Goal: Task Accomplishment & Management: Manage account settings

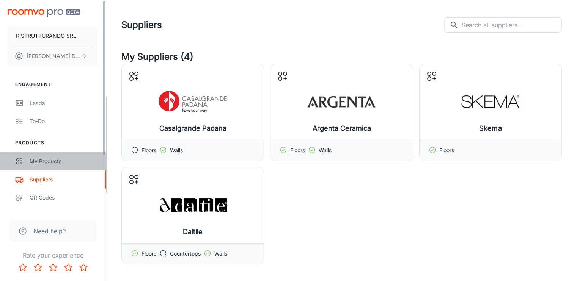
click at [42, 162] on div "My Products" at bounding box center [64, 161] width 69 height 8
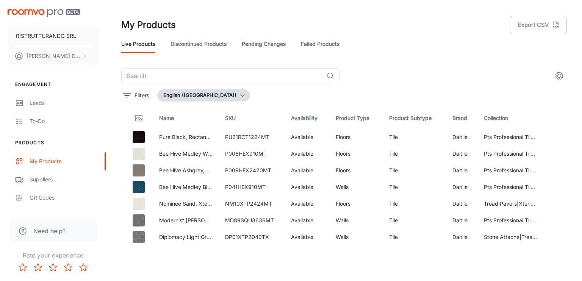
click at [202, 96] on button "English ([GEOGRAPHIC_DATA])" at bounding box center [203, 95] width 93 height 12
click at [202, 96] on div at bounding box center [291, 140] width 582 height 281
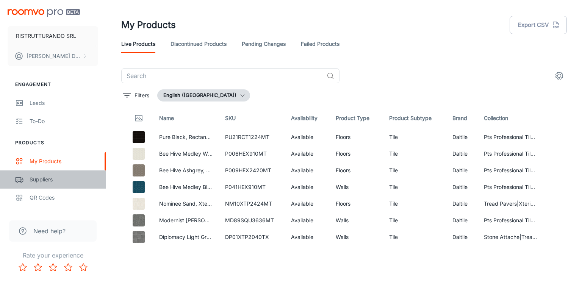
click at [55, 180] on div "Suppliers" at bounding box center [64, 179] width 69 height 8
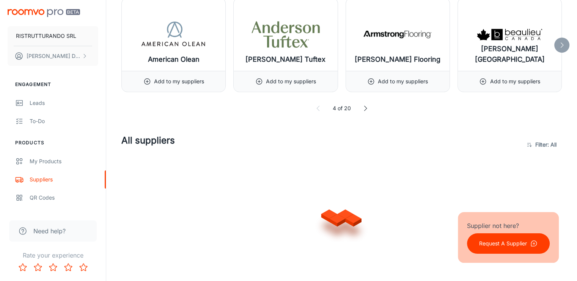
scroll to position [379, 0]
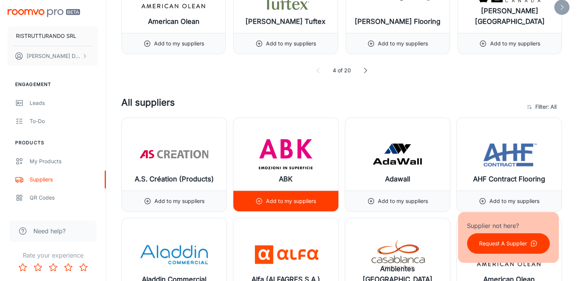
click at [289, 148] on img at bounding box center [285, 154] width 68 height 30
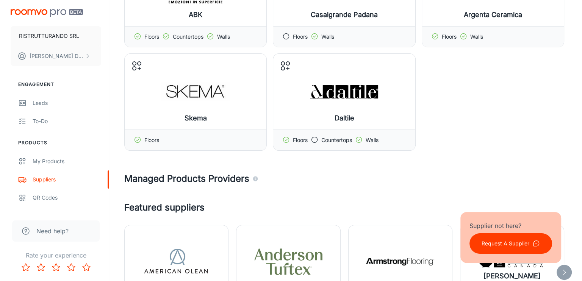
scroll to position [0, 0]
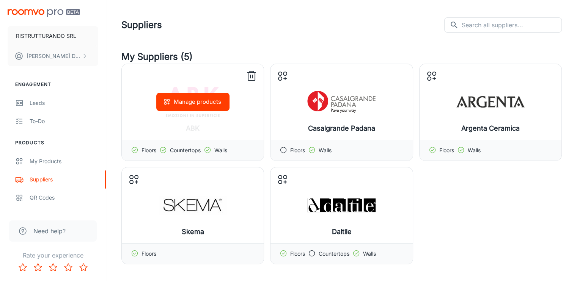
click at [200, 103] on button "Manage products" at bounding box center [192, 102] width 73 height 18
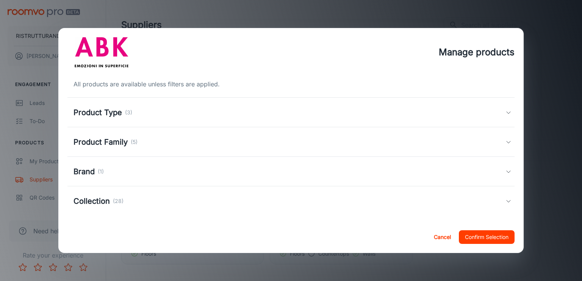
drag, startPoint x: 99, startPoint y: 202, endPoint x: 106, endPoint y: 201, distance: 7.6
click at [99, 202] on h5 "Collection" at bounding box center [92, 201] width 36 height 11
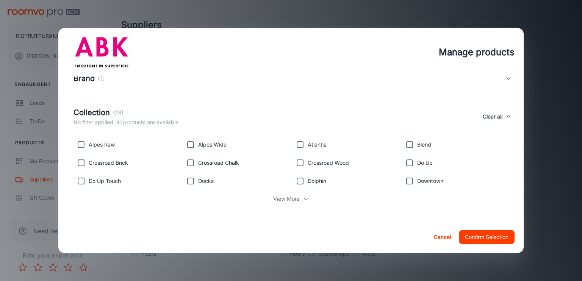
click at [290, 196] on p "View More" at bounding box center [286, 199] width 27 height 8
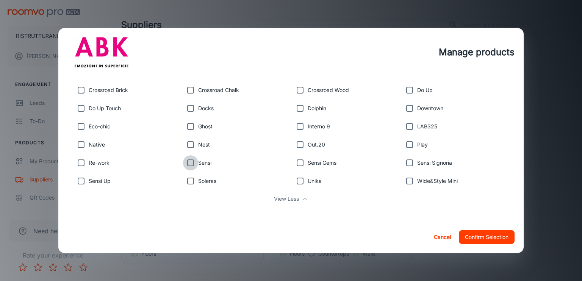
click at [190, 164] on input "checkbox" at bounding box center [190, 162] width 15 height 15
checkbox input "true"
click at [299, 164] on input "checkbox" at bounding box center [300, 162] width 15 height 15
checkbox input "true"
click at [406, 163] on input "checkbox" at bounding box center [409, 162] width 15 height 15
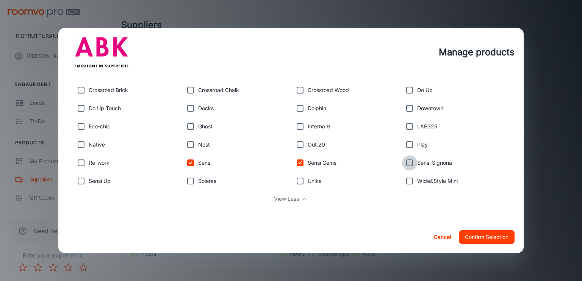
checkbox input "true"
click at [82, 182] on input "checkbox" at bounding box center [81, 181] width 15 height 15
checkbox input "true"
click at [494, 238] on button "Confirm Selection" at bounding box center [487, 237] width 56 height 14
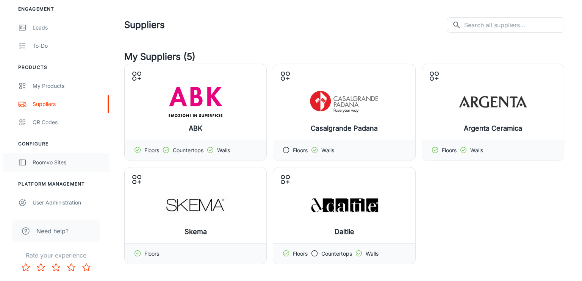
scroll to position [0, 0]
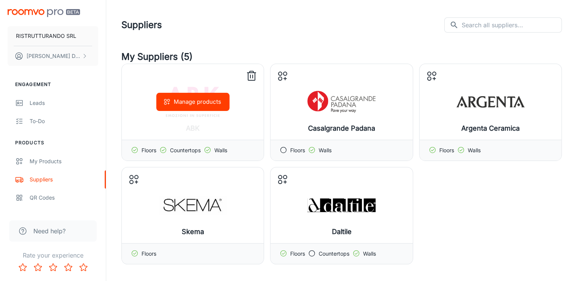
click at [182, 114] on div "Manage products" at bounding box center [193, 102] width 142 height 76
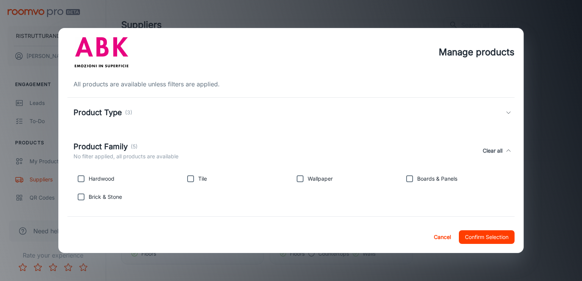
scroll to position [72, 0]
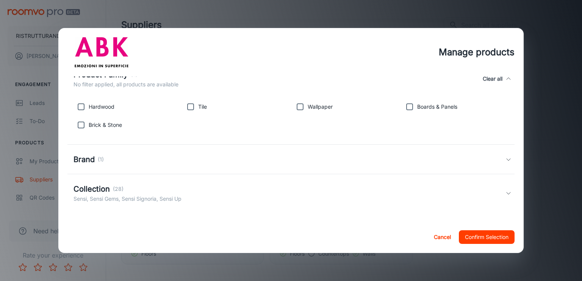
click at [98, 190] on h5 "Collection" at bounding box center [92, 188] width 36 height 11
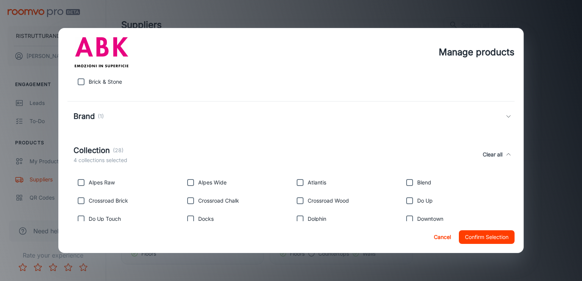
scroll to position [153, 0]
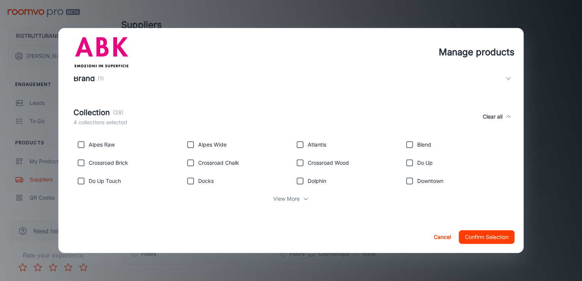
click at [274, 195] on p "View More" at bounding box center [286, 199] width 27 height 8
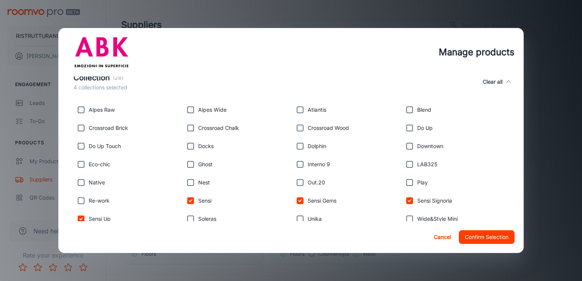
scroll to position [226, 0]
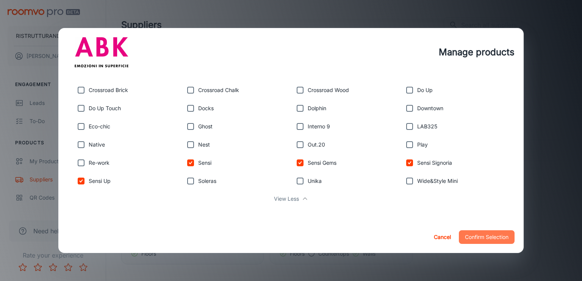
click at [484, 235] on button "Confirm Selection" at bounding box center [487, 237] width 56 height 14
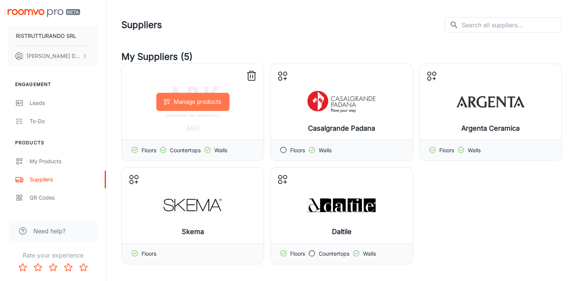
click at [200, 106] on button "Manage products" at bounding box center [192, 102] width 73 height 18
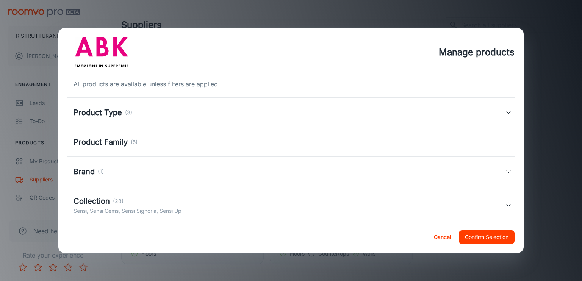
click at [131, 143] on p "(5)" at bounding box center [134, 142] width 7 height 8
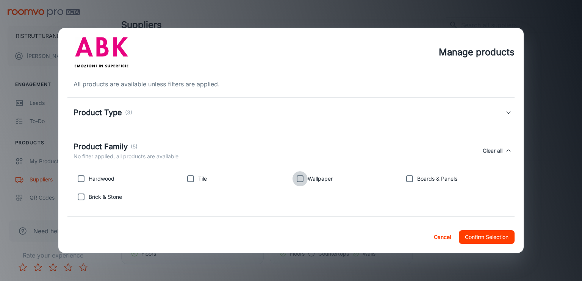
click at [299, 180] on input "checkbox" at bounding box center [300, 178] width 15 height 15
checkbox input "true"
click at [490, 238] on button "Confirm Selection" at bounding box center [487, 237] width 56 height 14
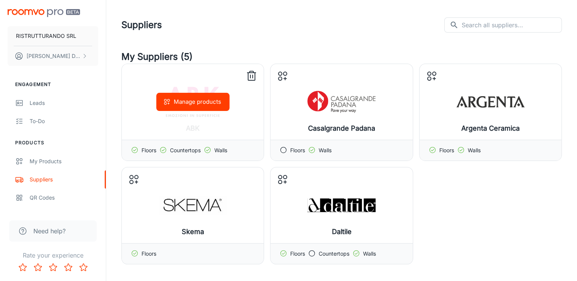
click at [188, 102] on button "Manage products" at bounding box center [192, 102] width 73 height 18
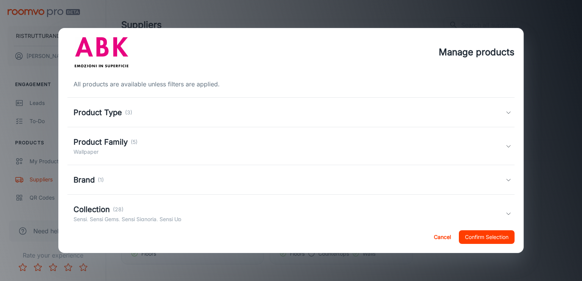
click at [114, 113] on h5 "Product Type" at bounding box center [98, 112] width 49 height 11
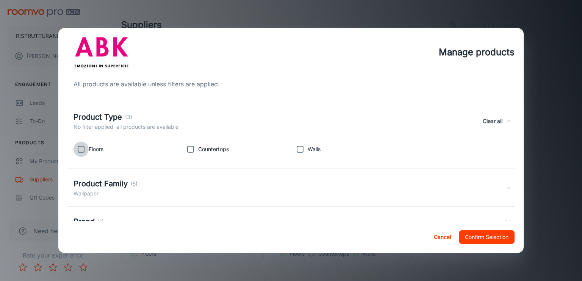
click at [79, 151] on input "checkbox" at bounding box center [81, 149] width 15 height 15
checkbox input "true"
click at [188, 150] on input "checkbox" at bounding box center [190, 149] width 15 height 15
checkbox input "true"
click at [297, 150] on input "checkbox" at bounding box center [300, 149] width 15 height 15
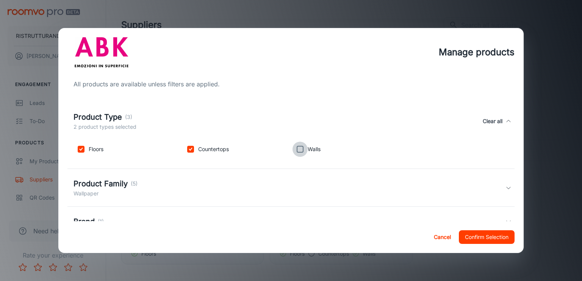
checkbox input "true"
click at [124, 180] on h5 "Product Family" at bounding box center [101, 183] width 54 height 11
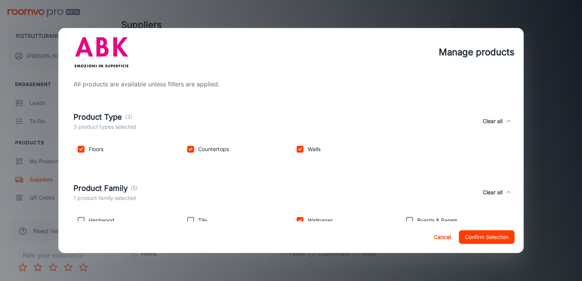
scroll to position [114, 0]
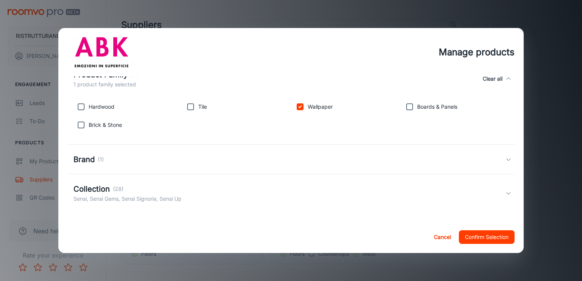
click at [190, 105] on input "checkbox" at bounding box center [190, 106] width 15 height 15
checkbox input "true"
click at [407, 105] on input "checkbox" at bounding box center [409, 106] width 15 height 15
checkbox input "true"
click at [108, 125] on p "Brick & Stone" at bounding box center [105, 125] width 33 height 8
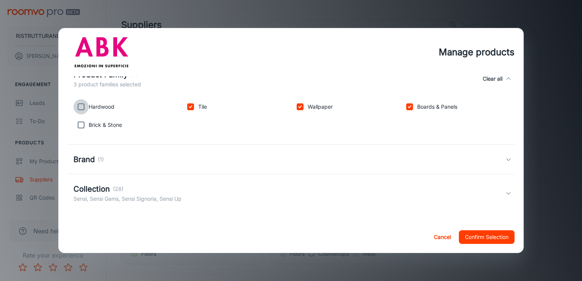
click at [80, 109] on input "checkbox" at bounding box center [81, 106] width 15 height 15
checkbox input "true"
click at [79, 125] on input "checkbox" at bounding box center [81, 125] width 15 height 15
checkbox input "true"
click at [85, 157] on h5 "Brand" at bounding box center [84, 159] width 21 height 11
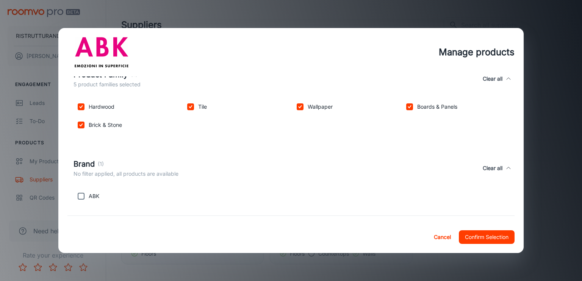
click at [81, 197] on input "checkbox" at bounding box center [81, 196] width 15 height 15
checkbox input "true"
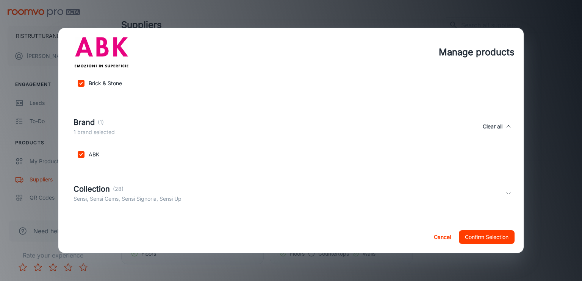
click at [102, 190] on h5 "Collection" at bounding box center [92, 188] width 36 height 11
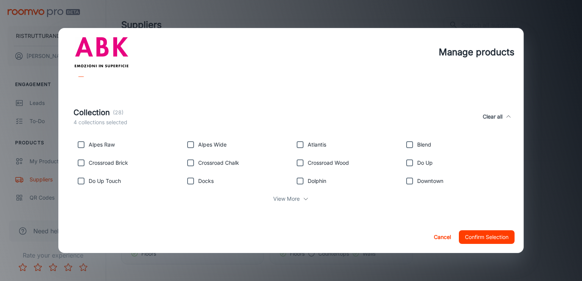
click at [294, 200] on p "View More" at bounding box center [286, 199] width 27 height 8
click at [77, 145] on input "checkbox" at bounding box center [81, 144] width 15 height 15
checkbox input "true"
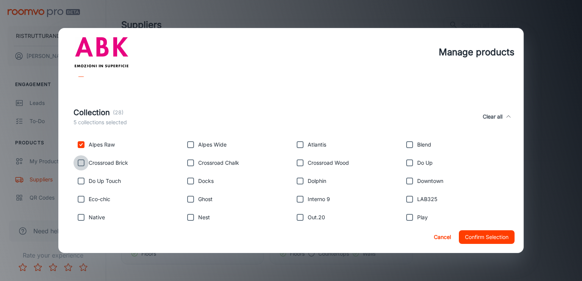
drag, startPoint x: 80, startPoint y: 160, endPoint x: 81, endPoint y: 169, distance: 9.9
click at [80, 160] on input "checkbox" at bounding box center [81, 162] width 15 height 15
checkbox input "true"
drag, startPoint x: 80, startPoint y: 178, endPoint x: 81, endPoint y: 185, distance: 7.4
click at [80, 179] on input "checkbox" at bounding box center [81, 181] width 15 height 15
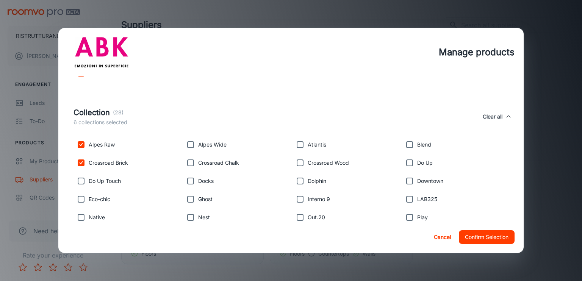
checkbox input "true"
click at [82, 194] on input "checkbox" at bounding box center [81, 199] width 15 height 15
checkbox input "true"
click at [83, 216] on input "checkbox" at bounding box center [81, 217] width 15 height 15
checkbox input "true"
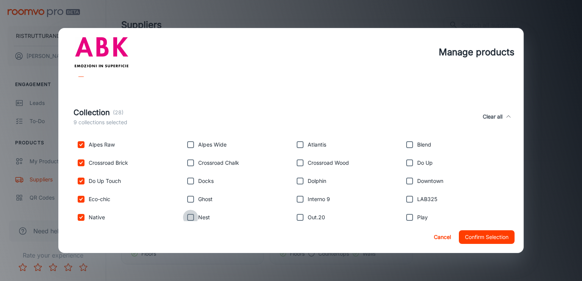
click at [194, 218] on input "checkbox" at bounding box center [190, 217] width 15 height 15
checkbox input "true"
click at [192, 199] on input "checkbox" at bounding box center [190, 199] width 15 height 15
checkbox input "true"
click at [196, 179] on input "checkbox" at bounding box center [190, 181] width 15 height 15
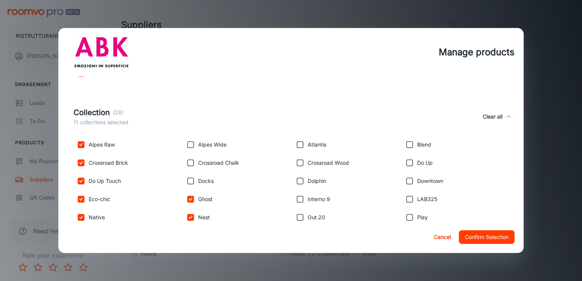
checkbox input "true"
click at [202, 160] on p "Crossroad Chalk" at bounding box center [218, 163] width 41 height 8
drag, startPoint x: 190, startPoint y: 144, endPoint x: 190, endPoint y: 153, distance: 9.5
click at [190, 144] on input "checkbox" at bounding box center [190, 144] width 15 height 15
checkbox input "true"
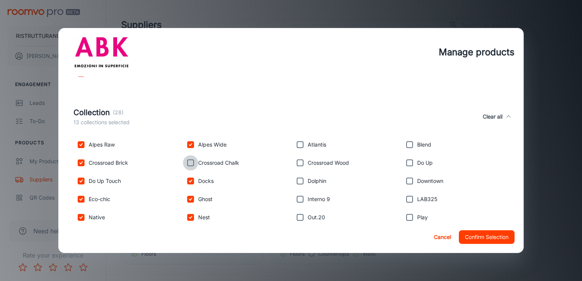
click at [188, 162] on input "checkbox" at bounding box center [190, 162] width 15 height 15
checkbox input "true"
click at [295, 144] on input "checkbox" at bounding box center [300, 144] width 15 height 15
checkbox input "true"
drag, startPoint x: 296, startPoint y: 161, endPoint x: 298, endPoint y: 178, distance: 16.4
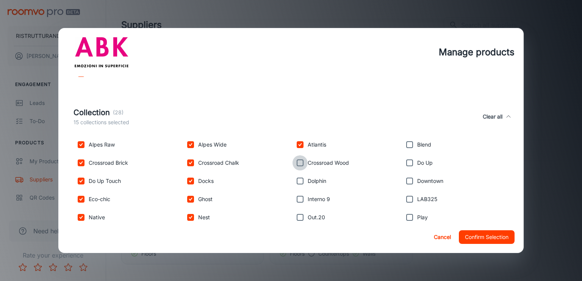
click at [296, 163] on input "checkbox" at bounding box center [300, 162] width 15 height 15
checkbox input "true"
click at [295, 184] on input "checkbox" at bounding box center [300, 181] width 15 height 15
checkbox input "true"
click at [297, 203] on input "checkbox" at bounding box center [300, 199] width 15 height 15
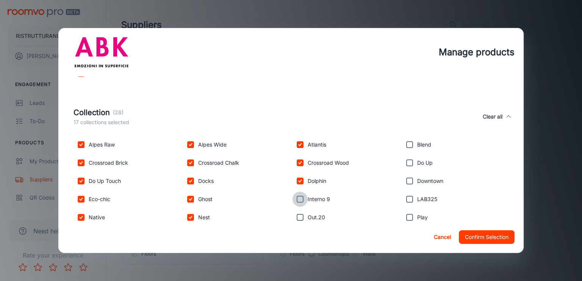
checkbox input "true"
click at [295, 218] on input "checkbox" at bounding box center [300, 217] width 15 height 15
checkbox input "true"
click at [404, 219] on input "checkbox" at bounding box center [409, 217] width 15 height 15
checkbox input "true"
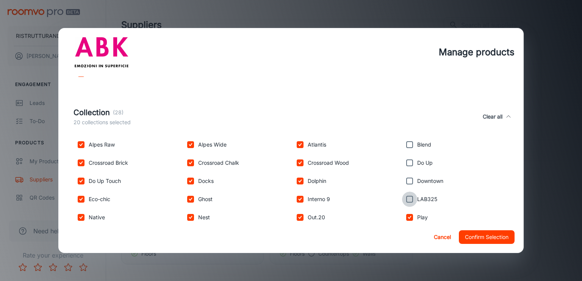
click at [402, 201] on input "checkbox" at bounding box center [409, 199] width 15 height 15
checkbox input "true"
drag, startPoint x: 407, startPoint y: 180, endPoint x: 406, endPoint y: 171, distance: 8.5
click at [407, 179] on input "checkbox" at bounding box center [409, 181] width 15 height 15
checkbox input "true"
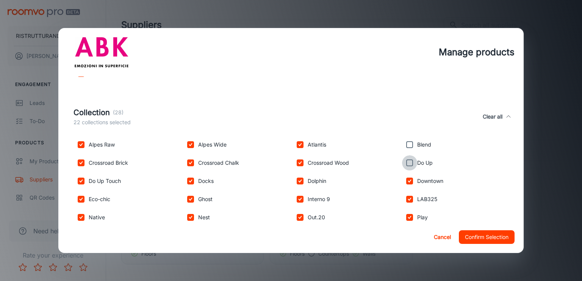
drag, startPoint x: 404, startPoint y: 163, endPoint x: 407, endPoint y: 151, distance: 12.0
click at [404, 162] on input "checkbox" at bounding box center [409, 162] width 15 height 15
checkbox input "true"
click at [407, 146] on input "checkbox" at bounding box center [409, 144] width 15 height 15
checkbox input "true"
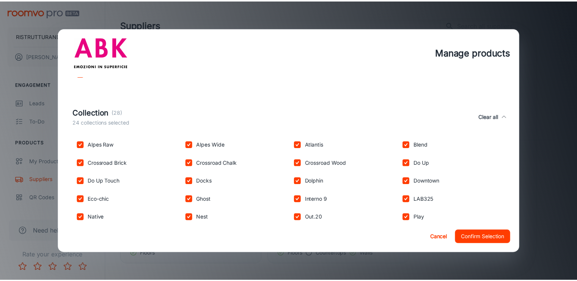
scroll to position [309, 0]
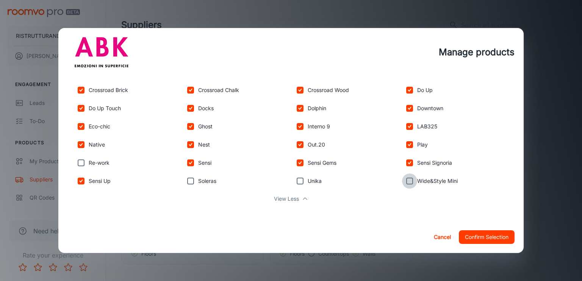
click at [402, 182] on input "checkbox" at bounding box center [409, 181] width 15 height 15
checkbox input "true"
click at [297, 182] on input "checkbox" at bounding box center [300, 181] width 15 height 15
checkbox input "true"
click at [188, 183] on input "checkbox" at bounding box center [190, 181] width 15 height 15
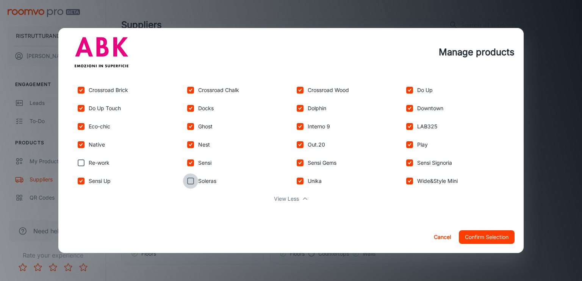
checkbox input "true"
click at [479, 235] on button "Confirm Selection" at bounding box center [487, 237] width 56 height 14
